Goal: Find specific page/section: Find specific page/section

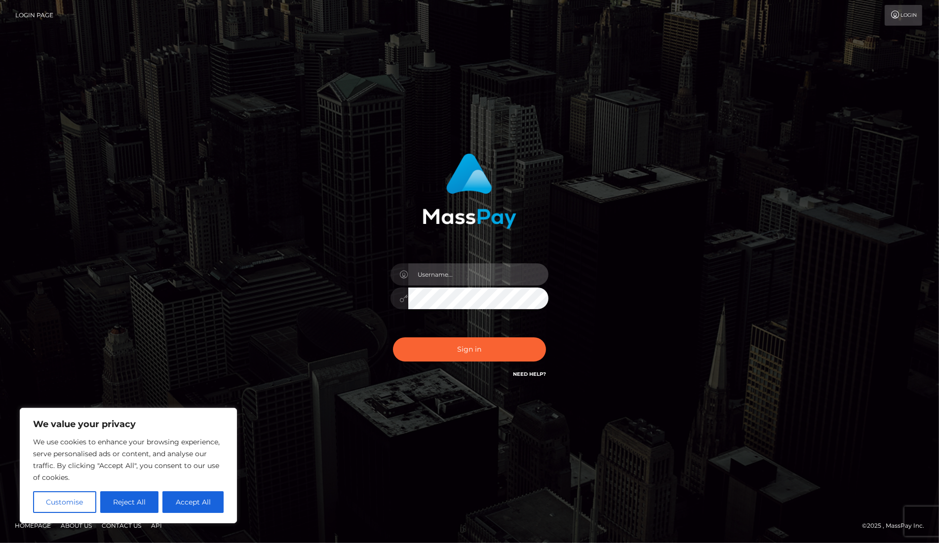
type input "dany baker boulanger"
click at [464, 270] on input "[PERSON_NAME]" at bounding box center [478, 275] width 140 height 22
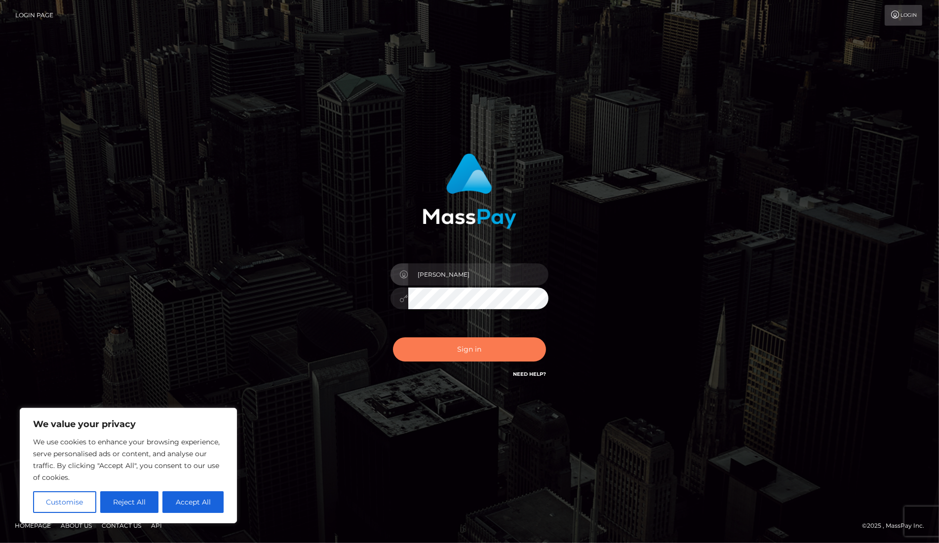
click at [486, 356] on button "Sign in" at bounding box center [469, 350] width 153 height 24
click at [146, 505] on button "Reject All" at bounding box center [129, 503] width 59 height 22
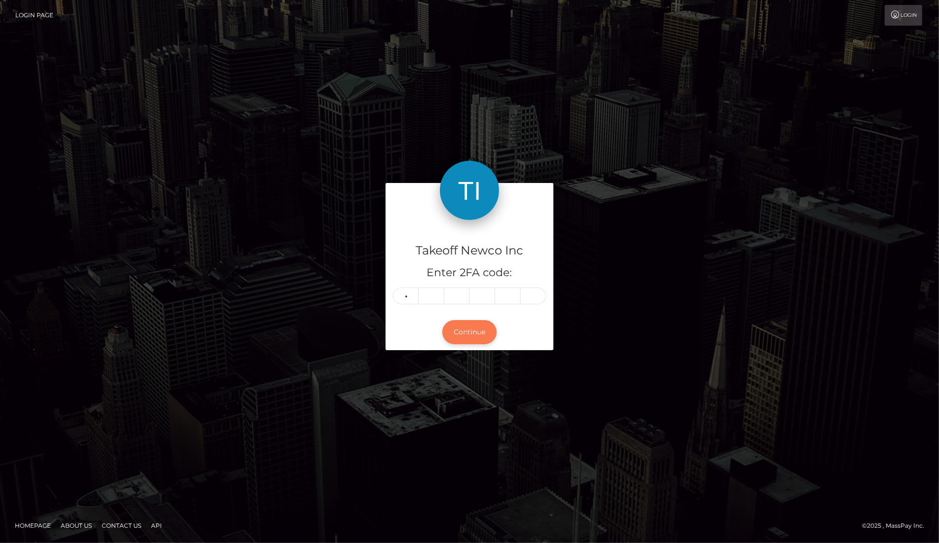
type input "6"
type input "3"
type input "2"
type input "5"
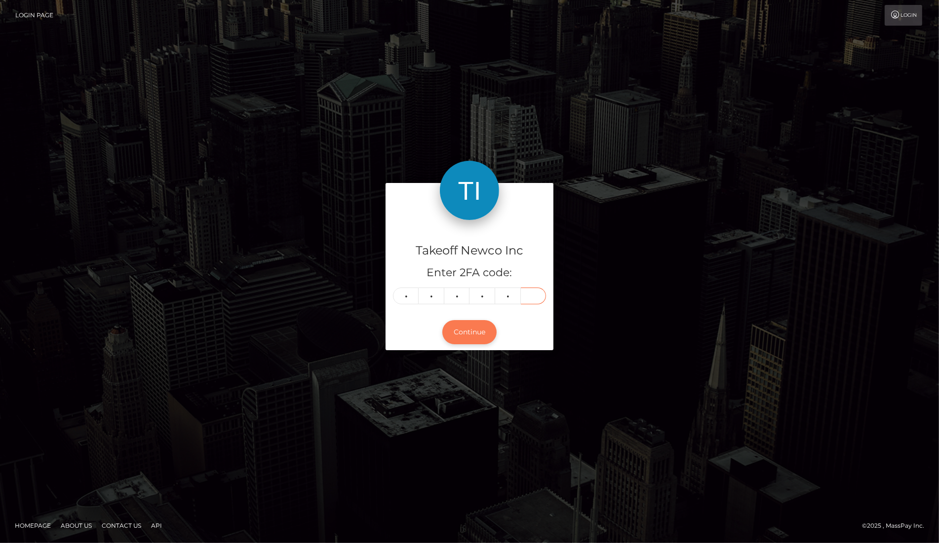
type input "5"
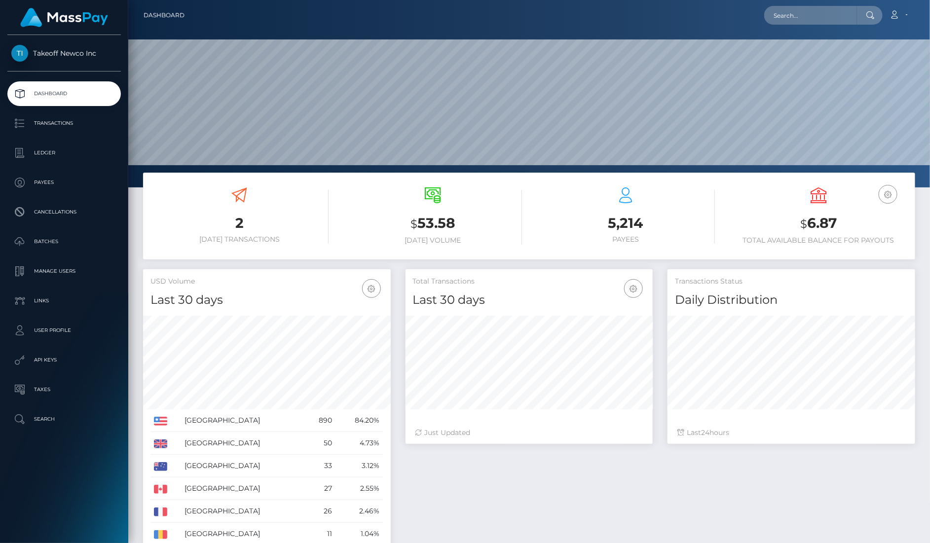
scroll to position [174, 247]
click at [832, 18] on input "text" at bounding box center [811, 15] width 93 height 19
paste input "tJ1XlGLRHwTAPu2LEUh0j8dY4j42"
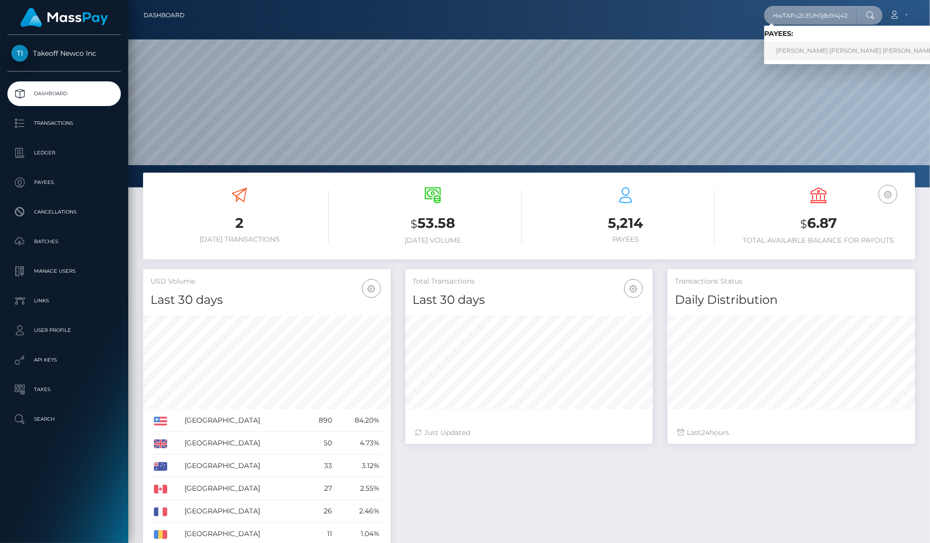
type input "tJ1XlGLRHwTAPu2LEUh0j8dY4j42"
click at [832, 45] on link "AIMEE JASMINE WHITTICASE RET" at bounding box center [856, 51] width 182 height 18
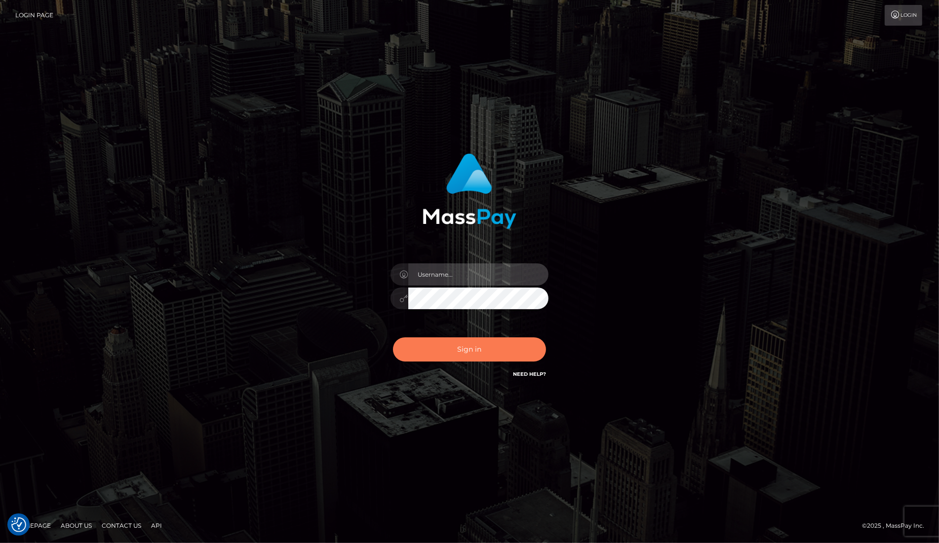
type input "dany baker boulanger"
click at [455, 358] on button "Sign in" at bounding box center [469, 350] width 153 height 24
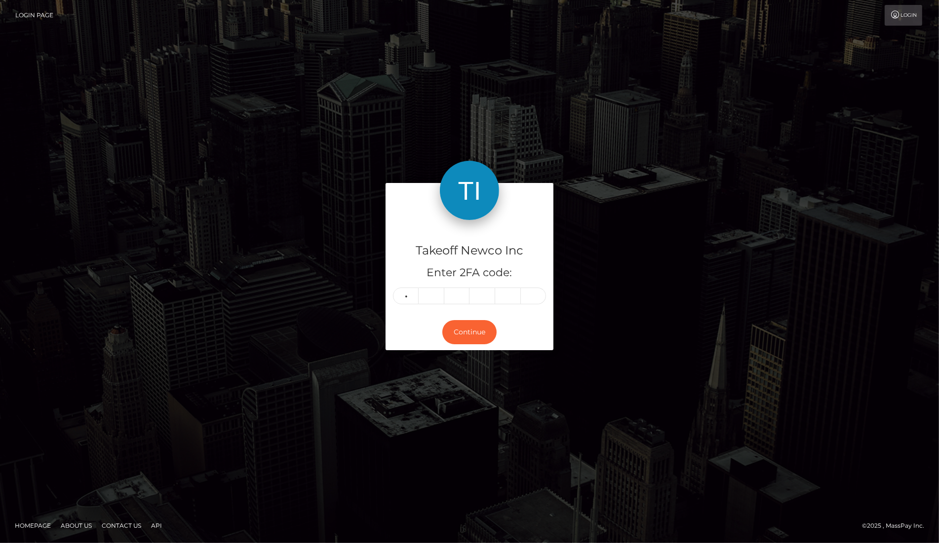
type input "4"
type input "9"
type input "4"
type input "8"
type input "1"
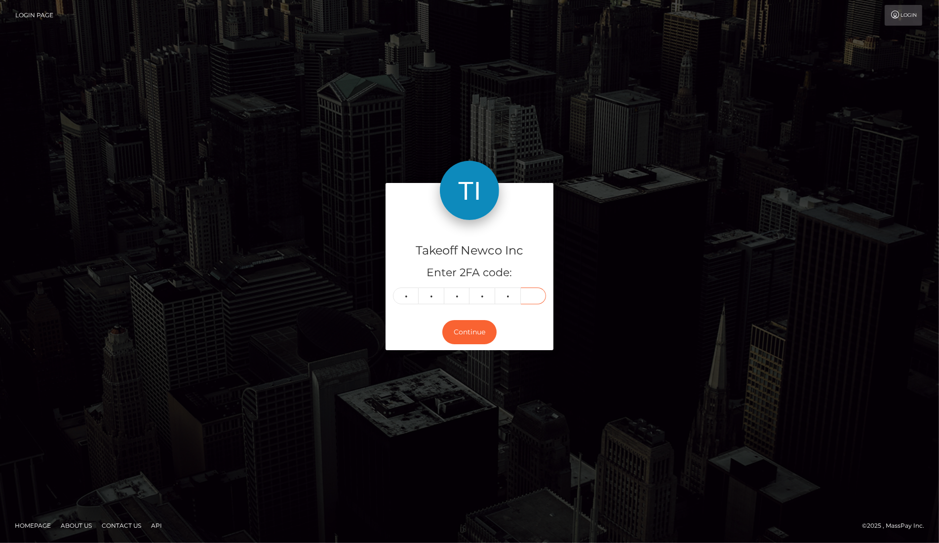
type input "4"
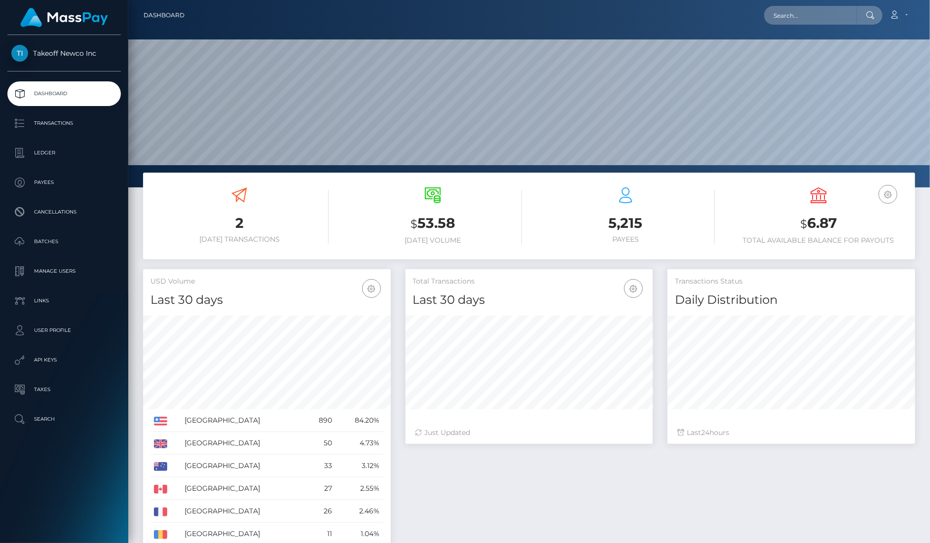
scroll to position [174, 247]
click at [823, 8] on input "text" at bounding box center [811, 15] width 93 height 19
click at [813, 23] on input "text" at bounding box center [811, 15] width 93 height 19
click at [810, 11] on input "text" at bounding box center [811, 15] width 93 height 19
paste input "¥ØU$UK€ ¥UK1MAT$U"
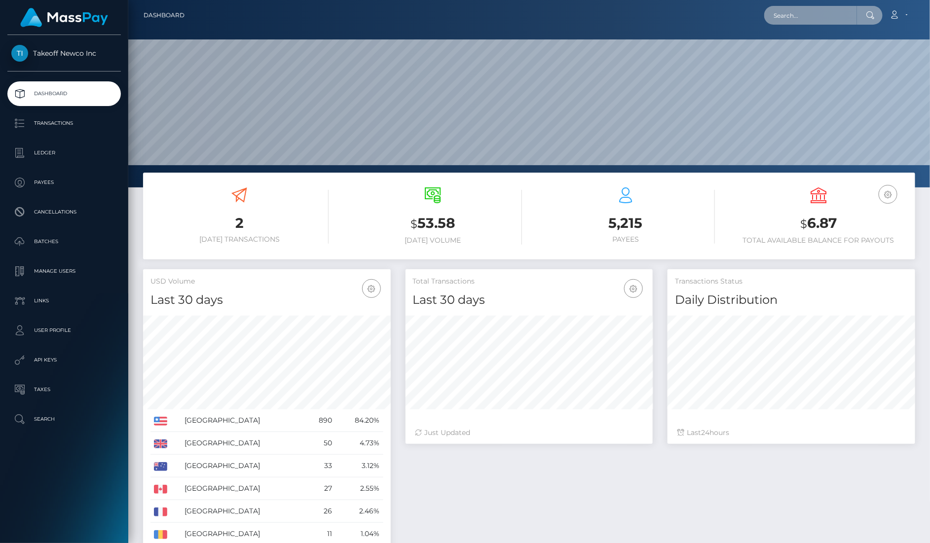
type input "¥ØU$UK€ ¥UK1MAT$U"
click at [803, 19] on input "text" at bounding box center [811, 15] width 93 height 19
paste input "gQRwabGM6yOrpTy25d4WgePhe9g2"
type input "gQRwabGM6yOrpTy25d4WgePhe9g2"
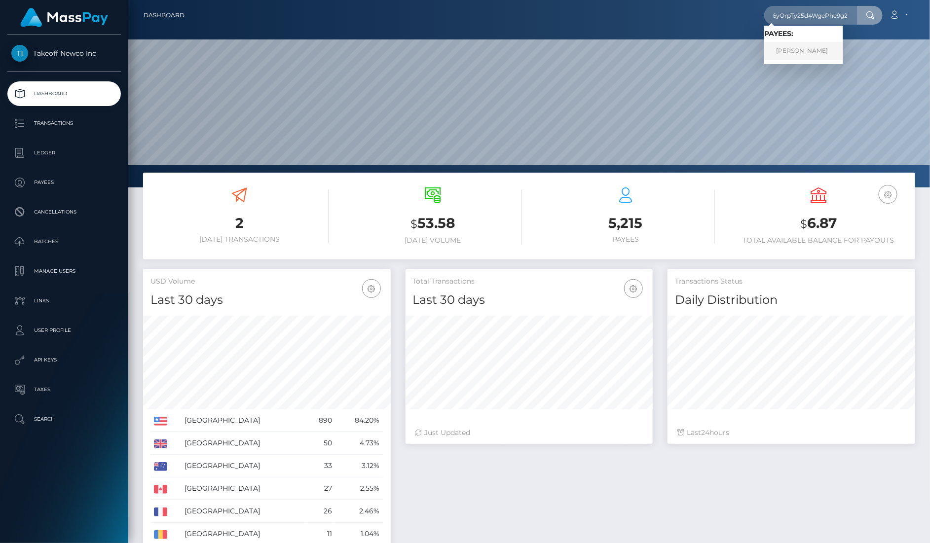
click at [802, 42] on link "Ashley Deckard" at bounding box center [804, 51] width 79 height 18
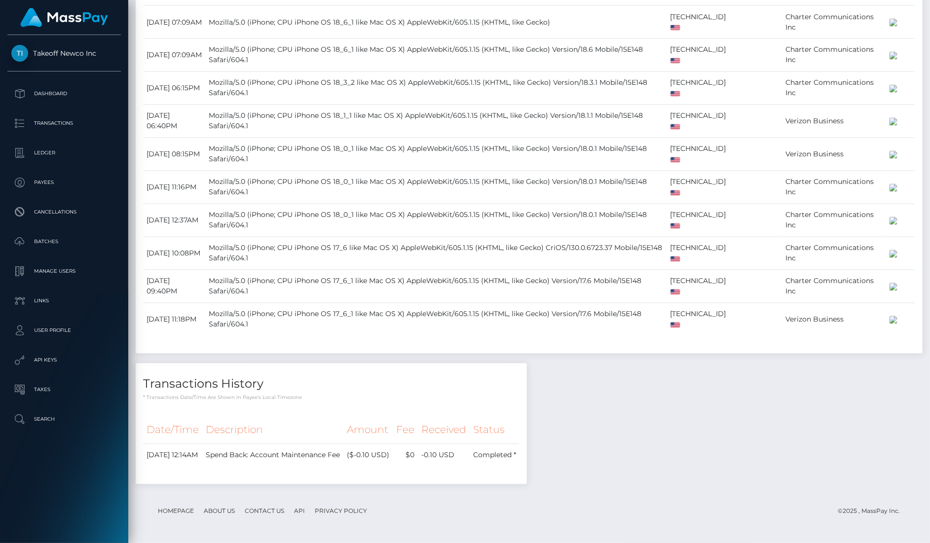
scroll to position [1418, 0]
